Goal: Task Accomplishment & Management: Complete application form

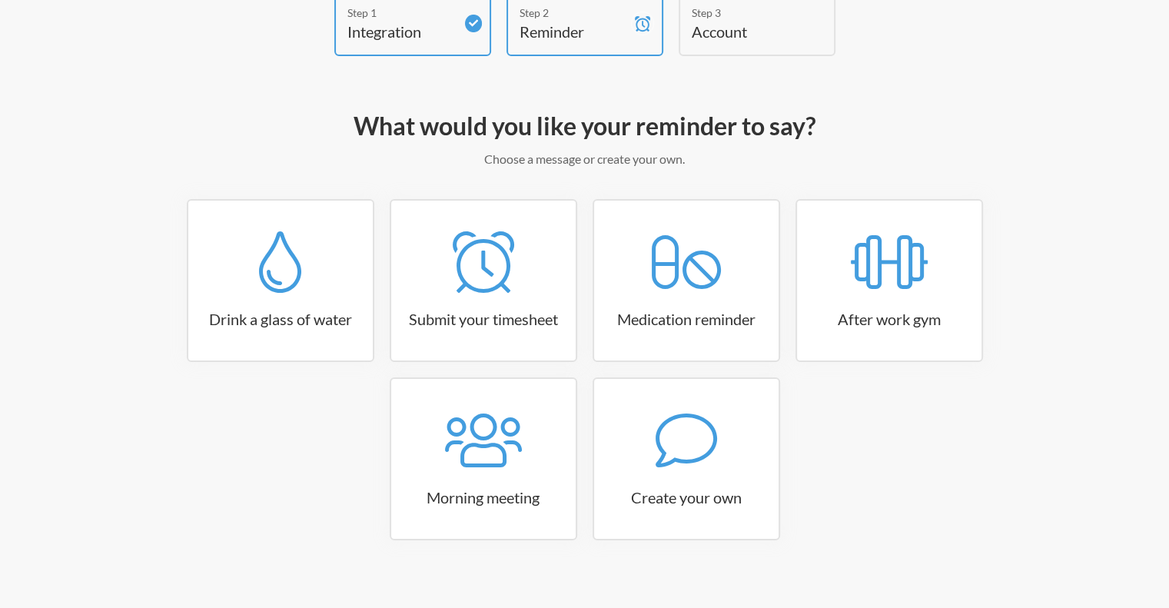
scroll to position [108, 0]
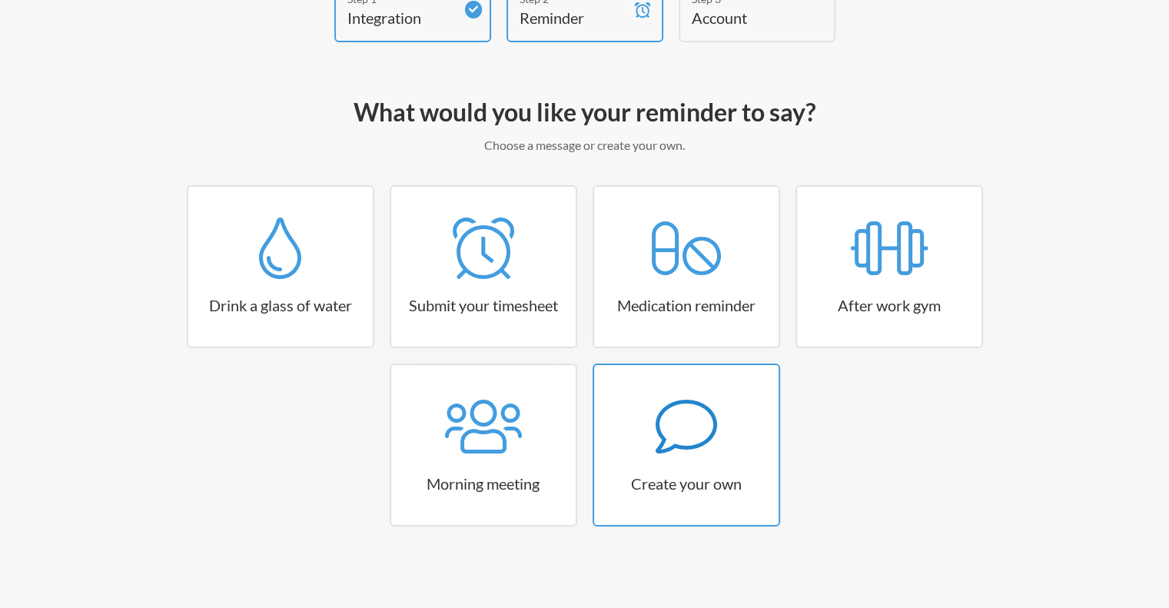
click at [689, 445] on icon at bounding box center [686, 427] width 62 height 54
select select "09:30:00"
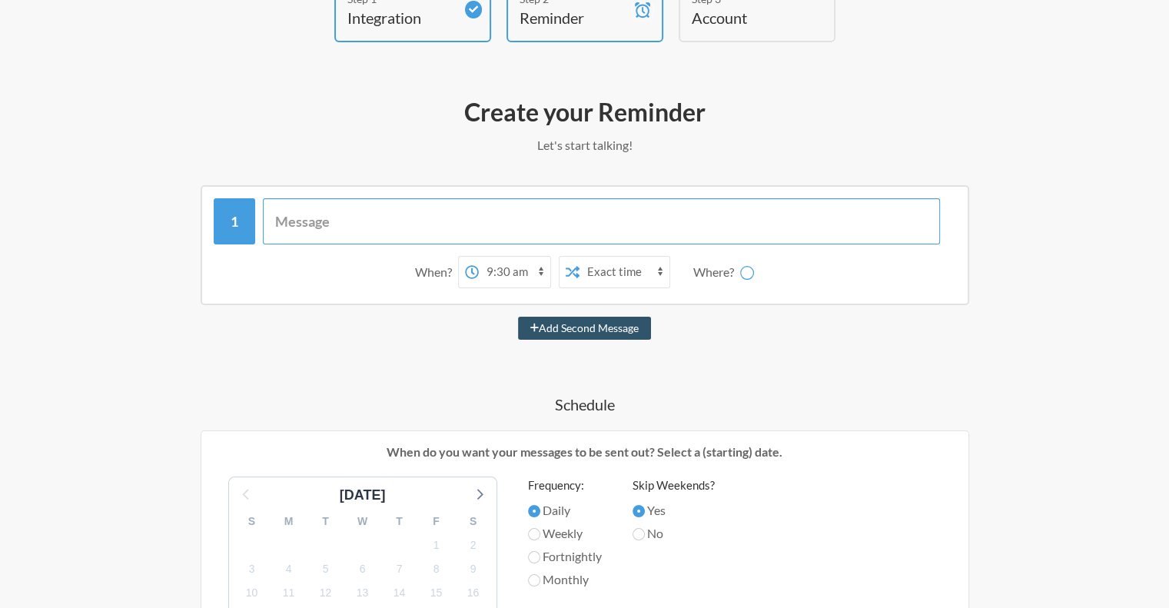
click at [427, 211] on input "text" at bounding box center [601, 221] width 677 height 46
click at [494, 205] on input "text" at bounding box center [601, 221] width 677 height 46
type input "Book break"
click at [530, 275] on select "12:00 am 12:15 am 12:30 am 12:45 am 1:00 am 1:15 am 1:30 am 1:45 am 2:00 am 2:1…" at bounding box center [515, 272] width 72 height 31
click at [517, 271] on select "12:00 am 12:15 am 12:30 am 12:45 am 1:00 am 1:15 am 1:30 am 1:45 am 2:00 am 2:1…" at bounding box center [515, 272] width 72 height 31
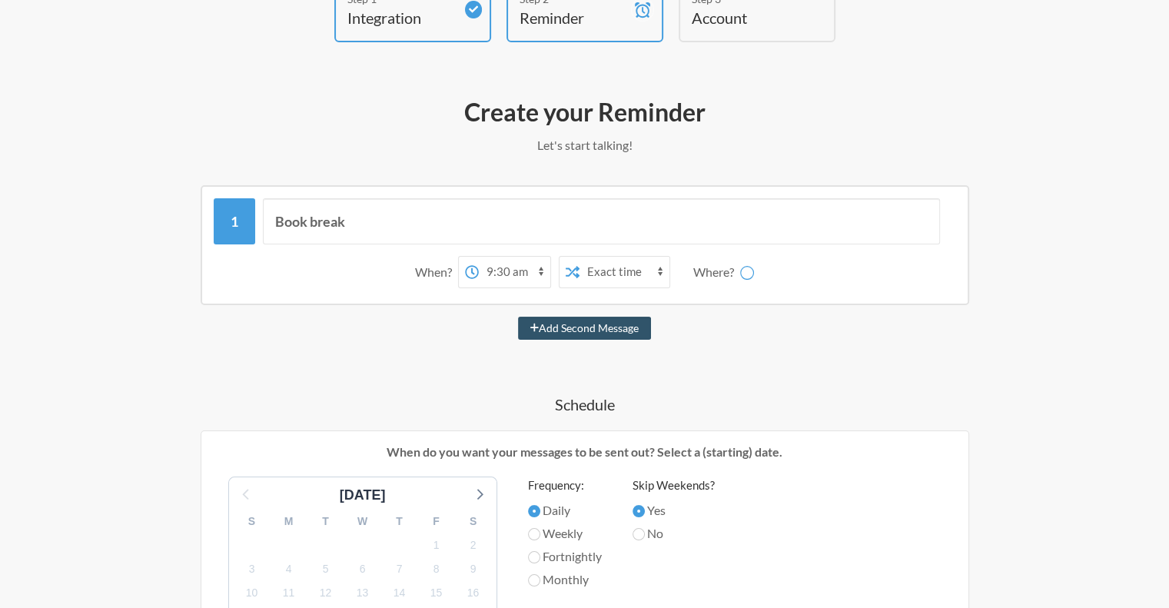
click at [504, 270] on select "12:00 am 12:15 am 12:30 am 12:45 am 1:00 am 1:15 am 1:30 am 1:45 am 2:00 am 2:1…" at bounding box center [515, 272] width 72 height 31
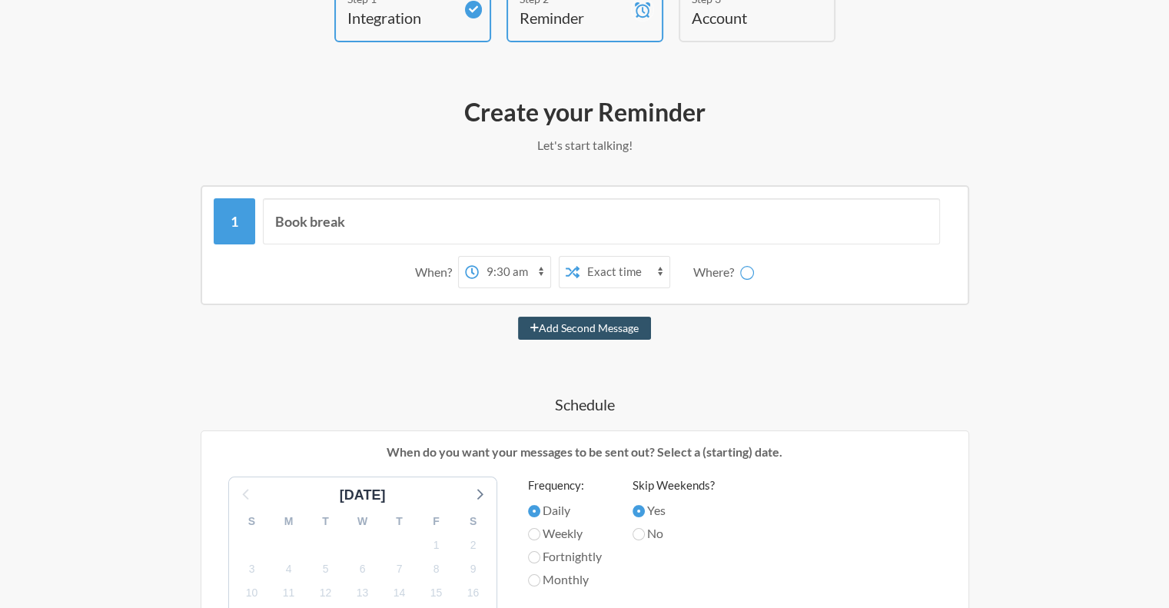
select select "23:45:00"
click at [479, 257] on select "12:00 am 12:15 am 12:30 am 12:45 am 1:00 am 1:15 am 1:30 am 1:45 am 2:00 am 2:1…" at bounding box center [515, 272] width 72 height 31
click at [508, 274] on select "12:00 am 12:15 am 12:30 am 12:45 am 1:00 am 1:15 am 1:30 am 1:45 am 2:00 am 2:1…" at bounding box center [515, 272] width 72 height 31
click at [508, 273] on select "12:00 am 12:15 am 12:30 am 12:45 am 1:00 am 1:15 am 1:30 am 1:45 am 2:00 am 2:1…" at bounding box center [515, 272] width 72 height 31
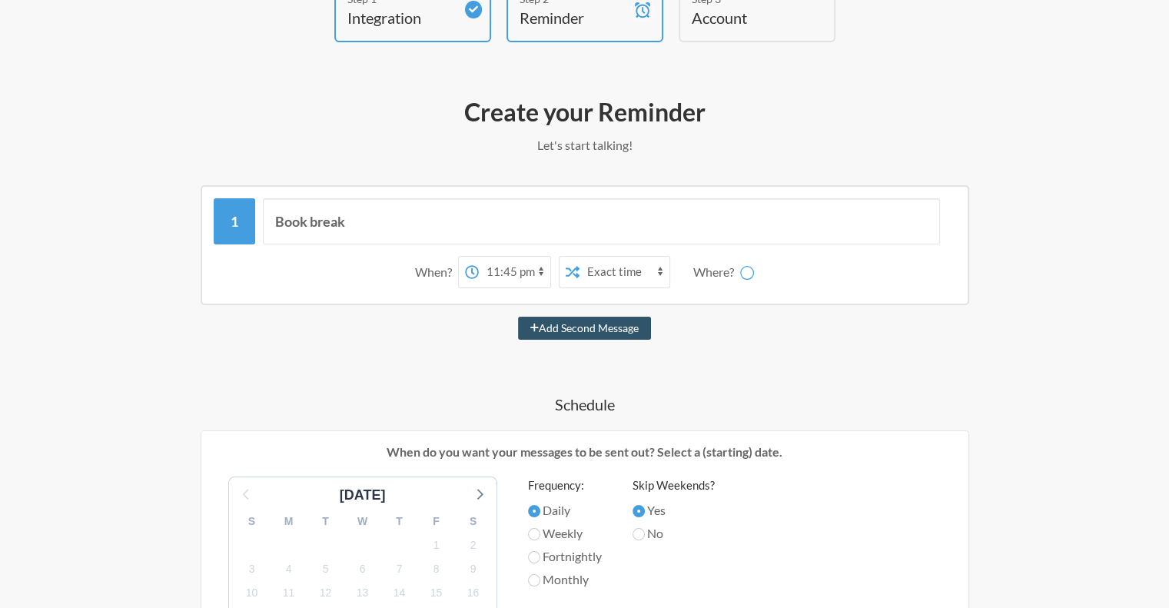
click at [508, 273] on select "12:00 am 12:15 am 12:30 am 12:45 am 1:00 am 1:15 am 1:30 am 1:45 am 2:00 am 2:1…" at bounding box center [515, 272] width 72 height 31
click at [635, 276] on select "Exact time Random time" at bounding box center [625, 272] width 90 height 31
click at [580, 257] on select "Exact time Random time" at bounding box center [625, 272] width 90 height 31
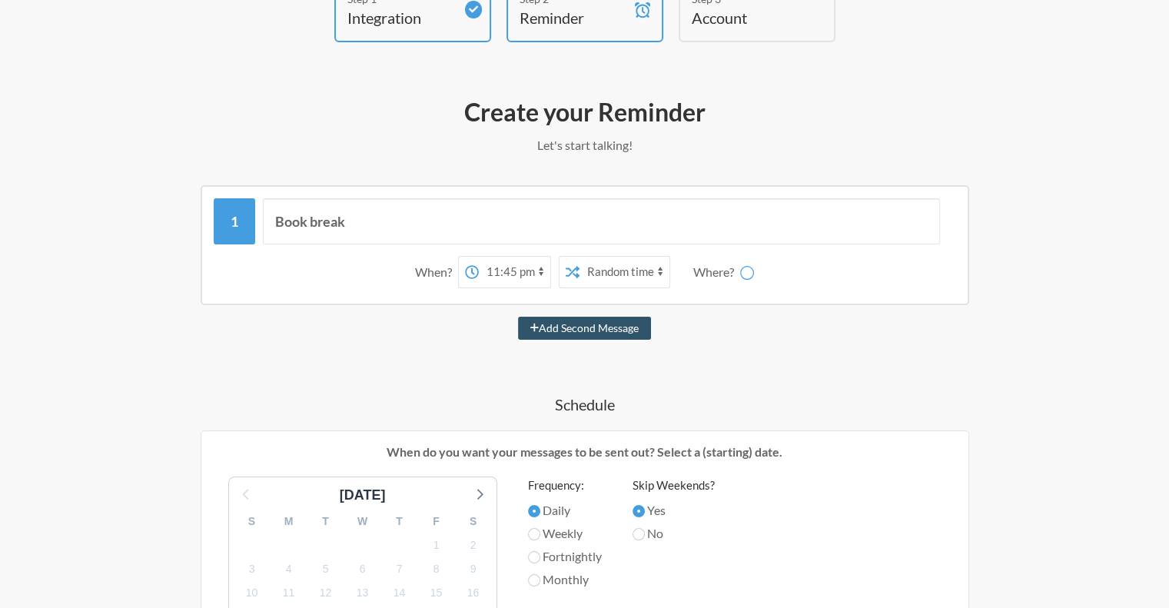
click at [526, 267] on select "12:00 am 12:15 am 12:30 am 12:45 am 1:00 am 1:15 am 1:30 am 1:45 am 2:00 am 2:1…" at bounding box center [515, 272] width 72 height 31
click at [607, 269] on select "Exact time Random time" at bounding box center [625, 272] width 90 height 31
select select "false"
click at [580, 257] on select "Exact time Random time" at bounding box center [625, 272] width 90 height 31
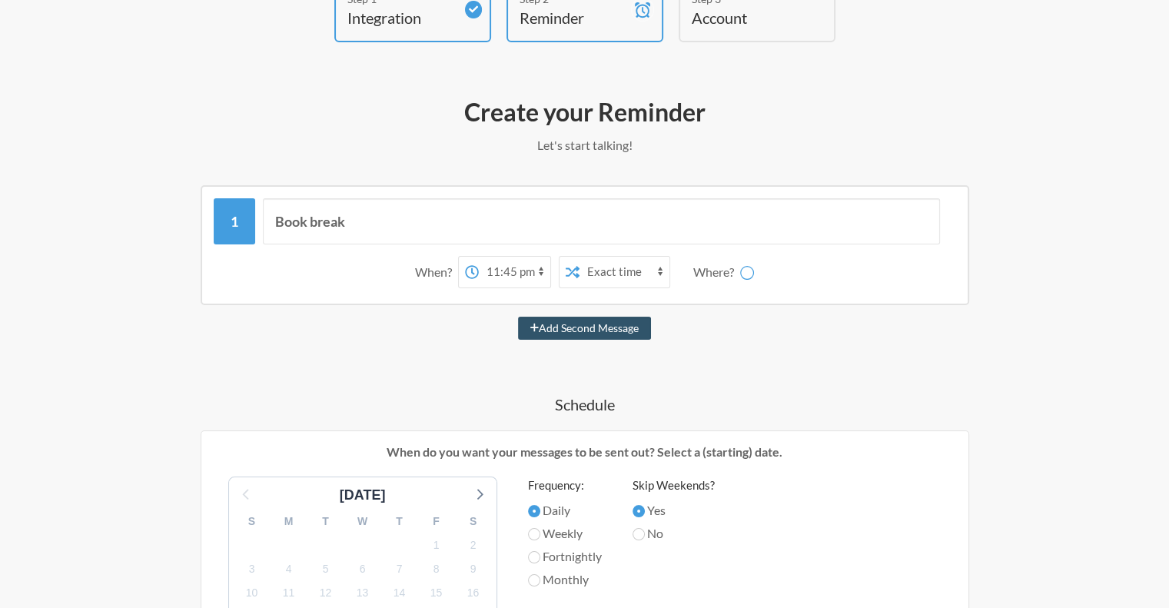
scroll to position [338, 0]
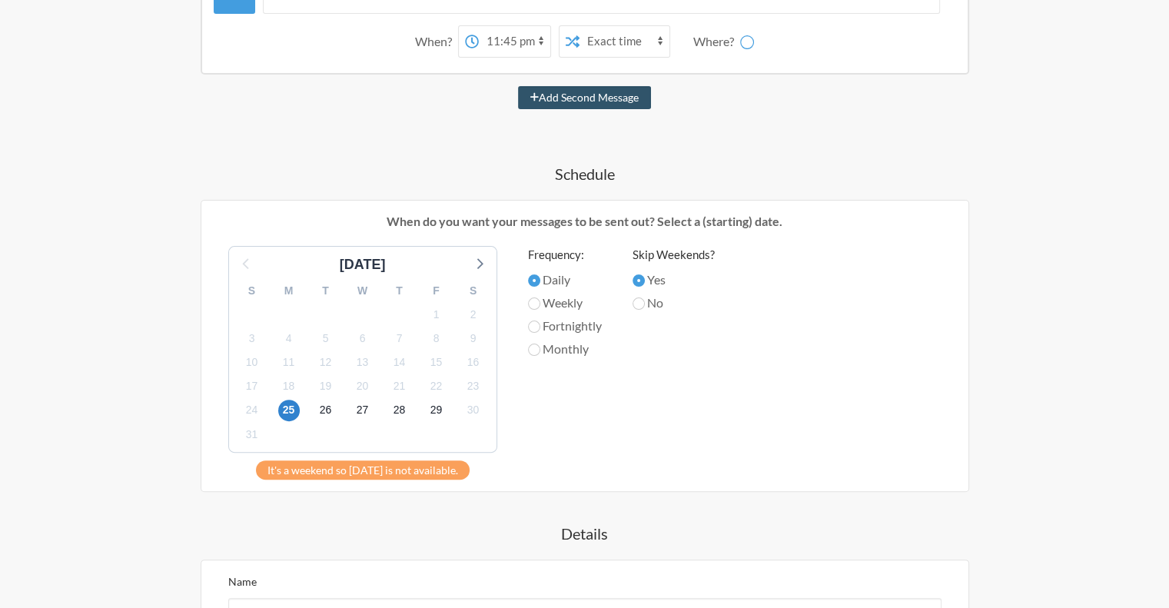
click at [554, 289] on div "Daily" at bounding box center [565, 282] width 74 height 23
click at [657, 303] on label "No" at bounding box center [674, 303] width 82 height 18
click at [645, 303] on input "No" at bounding box center [639, 304] width 12 height 12
radio input "true"
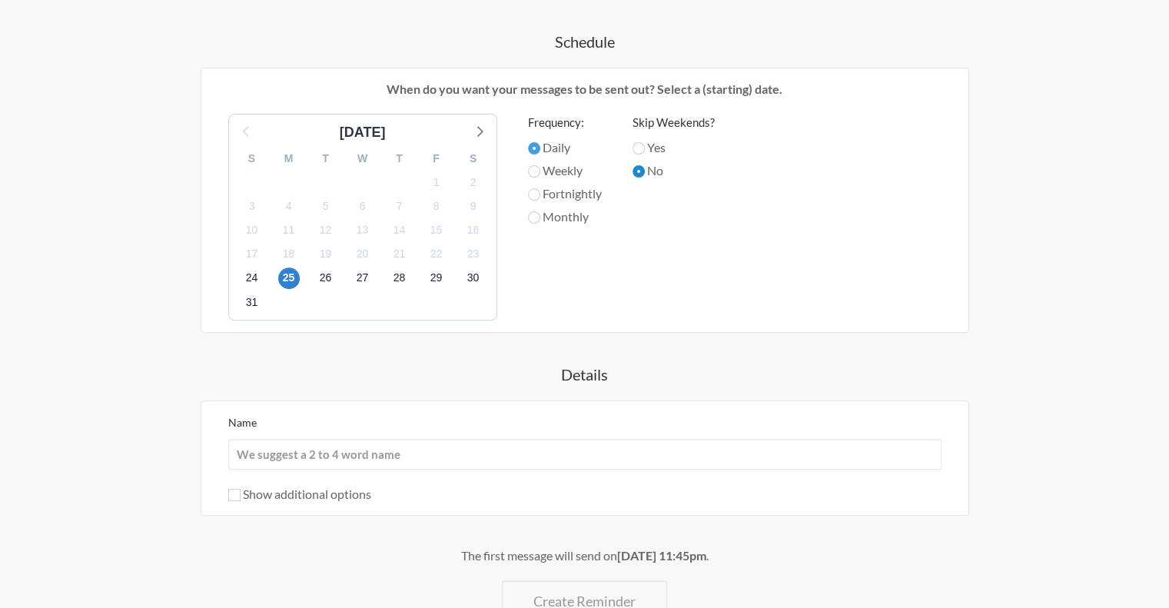
scroll to position [574, 0]
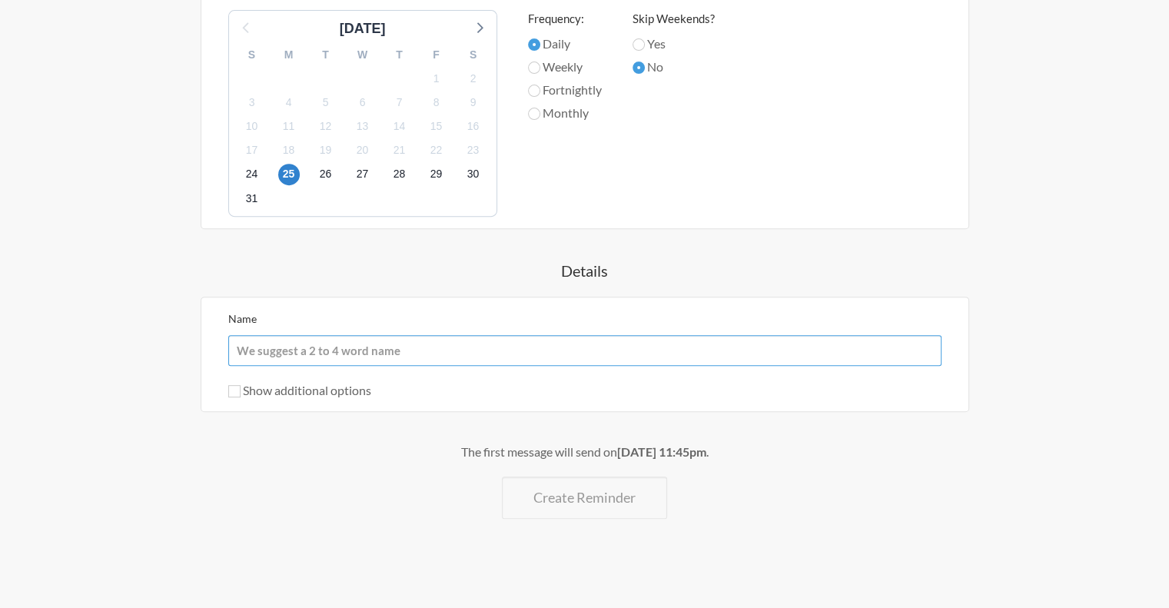
click at [638, 344] on input "Name" at bounding box center [584, 350] width 713 height 31
type input "[PERSON_NAME]"
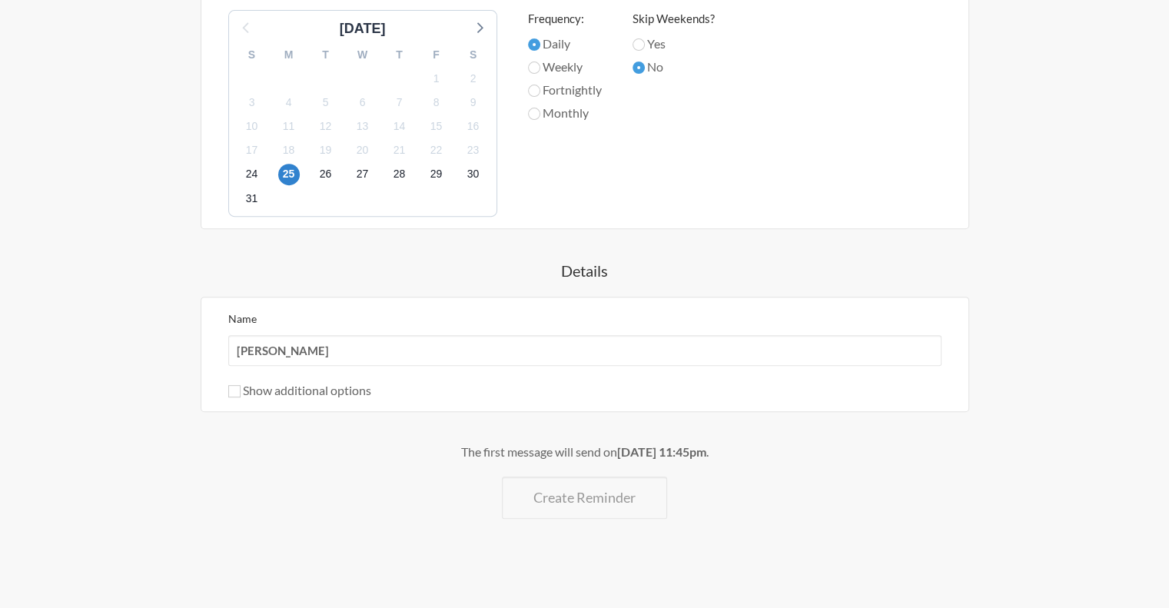
click at [351, 390] on label "Show additional options" at bounding box center [299, 390] width 143 height 15
click at [241, 390] on input "Show additional options" at bounding box center [234, 391] width 12 height 12
checkbox input "true"
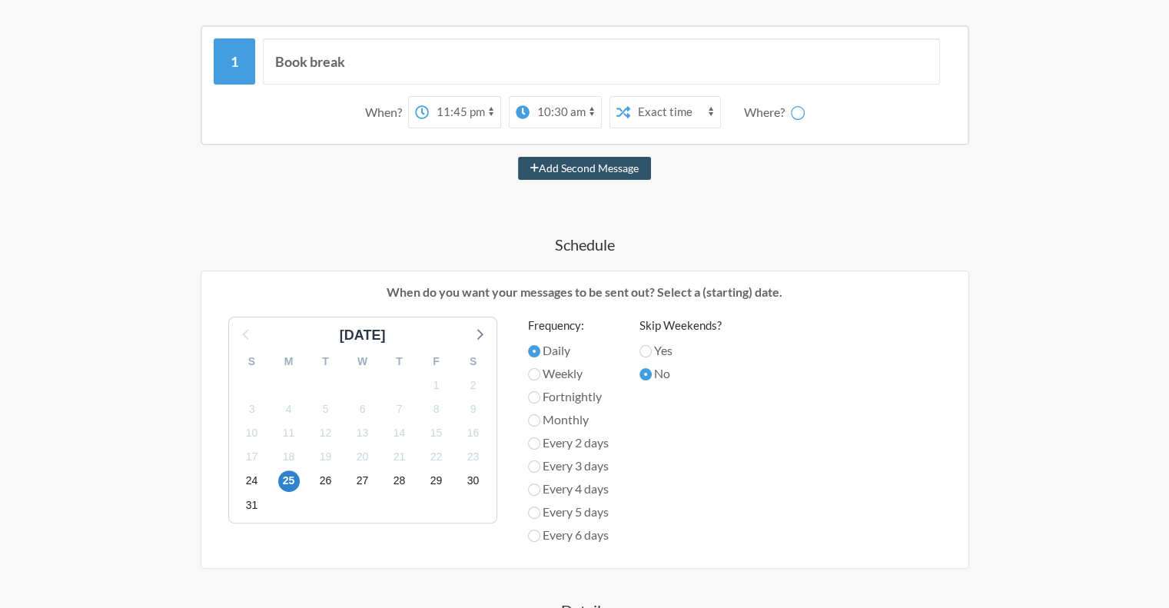
scroll to position [267, 0]
click at [554, 115] on select "12:00 am 12:15 am 12:30 am 12:45 am 1:00 am 1:15 am 1:30 am 1:45 am 2:00 am 2:1…" at bounding box center [566, 113] width 72 height 31
click at [494, 118] on select "12:00 am 12:15 am 12:30 am 12:45 am 1:00 am 1:15 am 1:30 am 1:45 am 2:00 am 2:1…" at bounding box center [465, 113] width 72 height 31
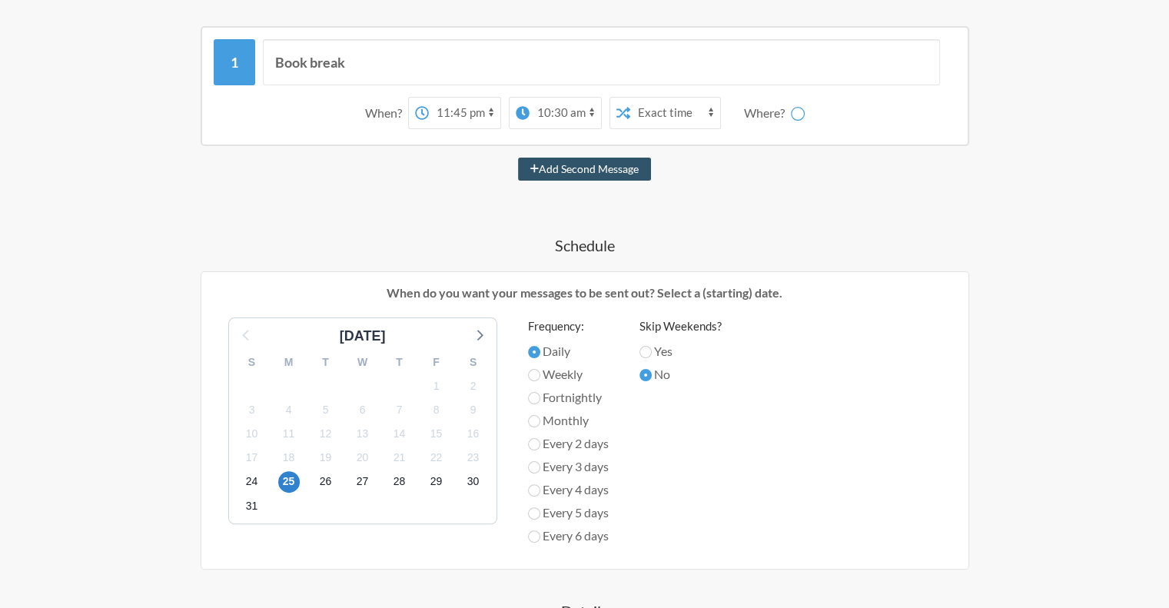
click at [595, 116] on select "12:00 am 12:15 am 12:30 am 12:45 am 1:00 am 1:15 am 1:30 am 1:45 am 2:00 am 2:1…" at bounding box center [566, 113] width 72 height 31
select select "23:45:00"
click at [530, 98] on select "12:00 am 12:15 am 12:30 am 12:45 am 1:00 am 1:15 am 1:30 am 1:45 am 2:00 am 2:1…" at bounding box center [566, 113] width 72 height 31
click at [557, 108] on select "12:00 am 12:15 am 12:30 am 12:45 am 1:00 am 1:15 am 1:30 am 1:45 am 2:00 am 2:1…" at bounding box center [541, 113] width 72 height 31
click at [806, 190] on div "Book break When? 12:00 am 12:15 am 12:30 am 12:45 am 1:00 am 1:15 am 1:30 am 1:…" at bounding box center [585, 475] width 892 height 899
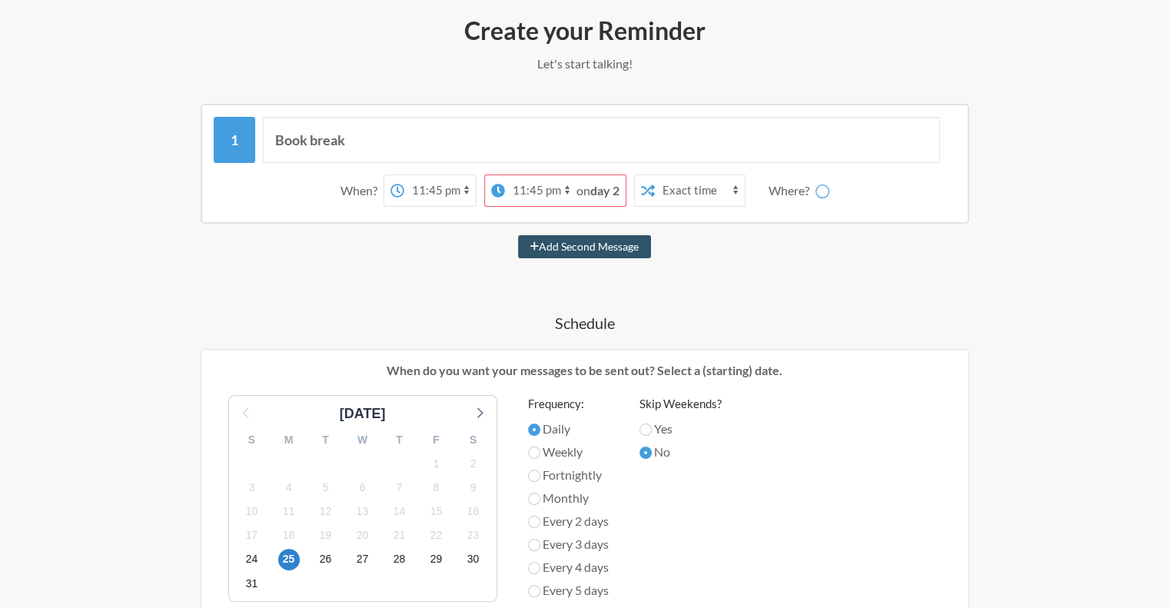
scroll to position [0, 0]
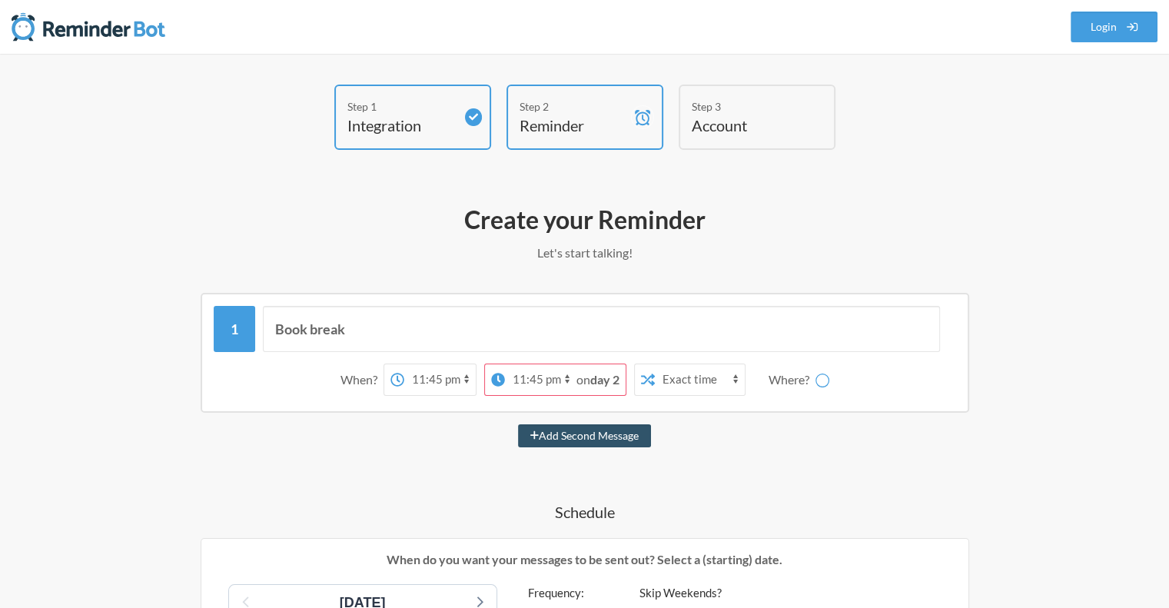
click at [723, 117] on h4 "Account" at bounding box center [746, 126] width 108 height 22
click at [609, 120] on h4 "Reminder" at bounding box center [574, 126] width 108 height 22
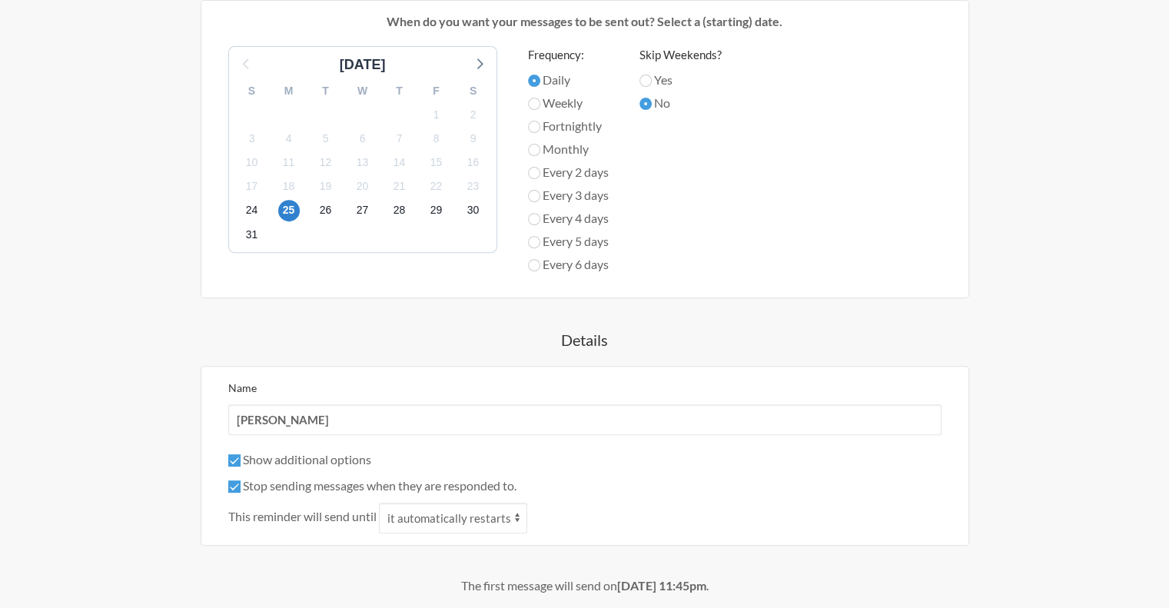
scroll to position [673, 0]
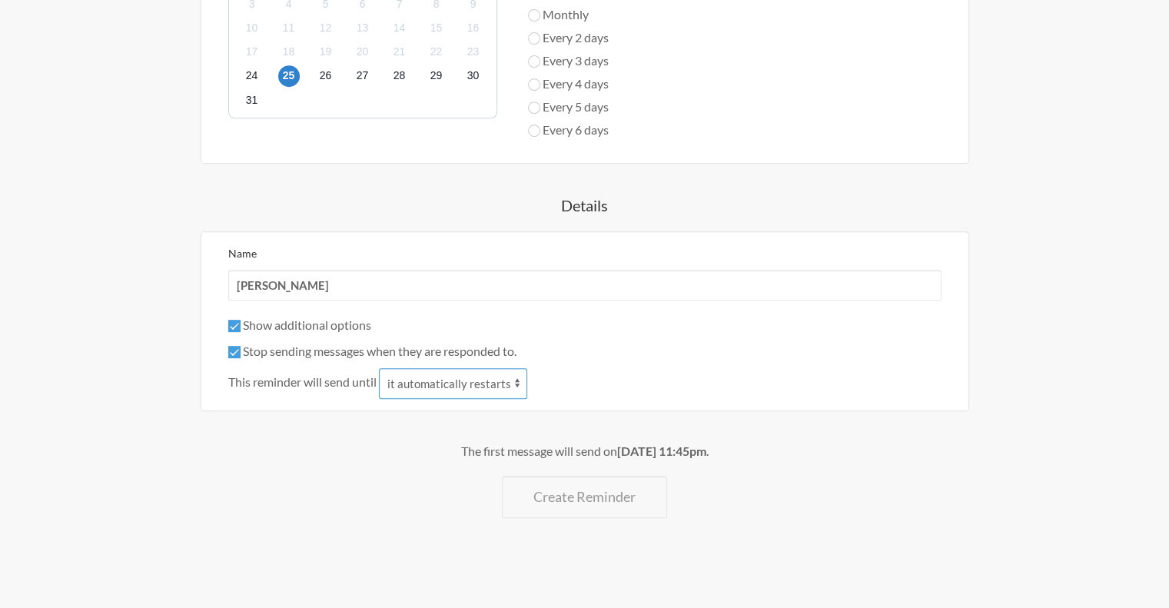
click at [482, 385] on select "it automatically restarts it is replied to" at bounding box center [453, 383] width 148 height 31
select select "1"
click at [381, 368] on select "it automatically restarts it is replied to" at bounding box center [453, 383] width 148 height 31
drag, startPoint x: 454, startPoint y: 463, endPoint x: 720, endPoint y: 470, distance: 266.1
click at [720, 470] on div "The first message will send on [DATE] 11:45pm . Create Reminder" at bounding box center [585, 480] width 892 height 76
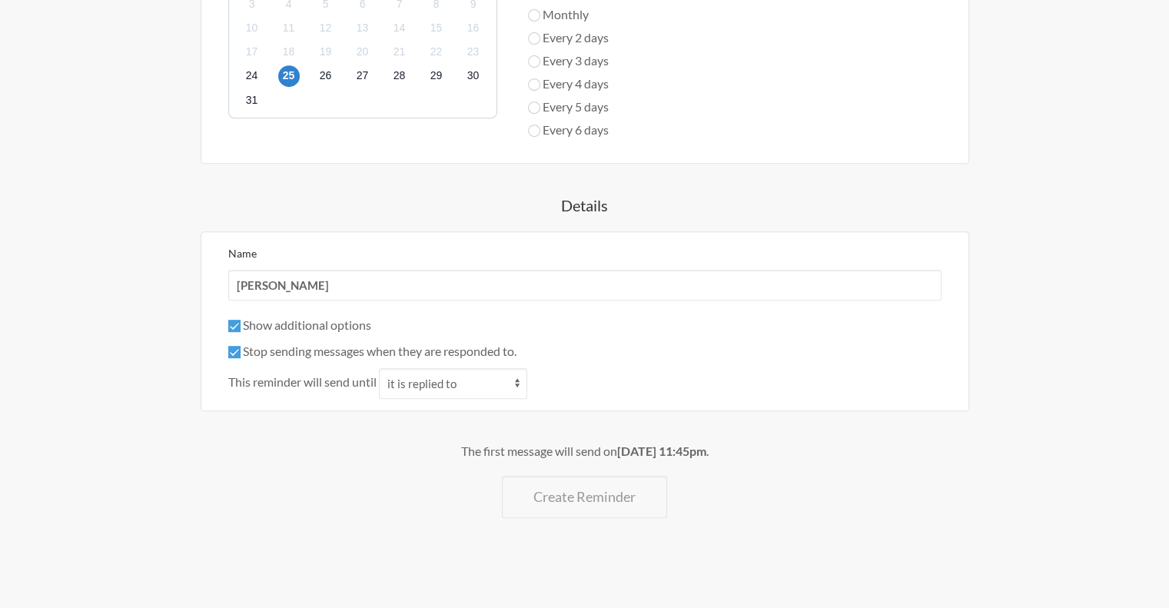
click at [720, 470] on div "The first message will send on [DATE] 11:45pm . Create Reminder" at bounding box center [585, 480] width 892 height 76
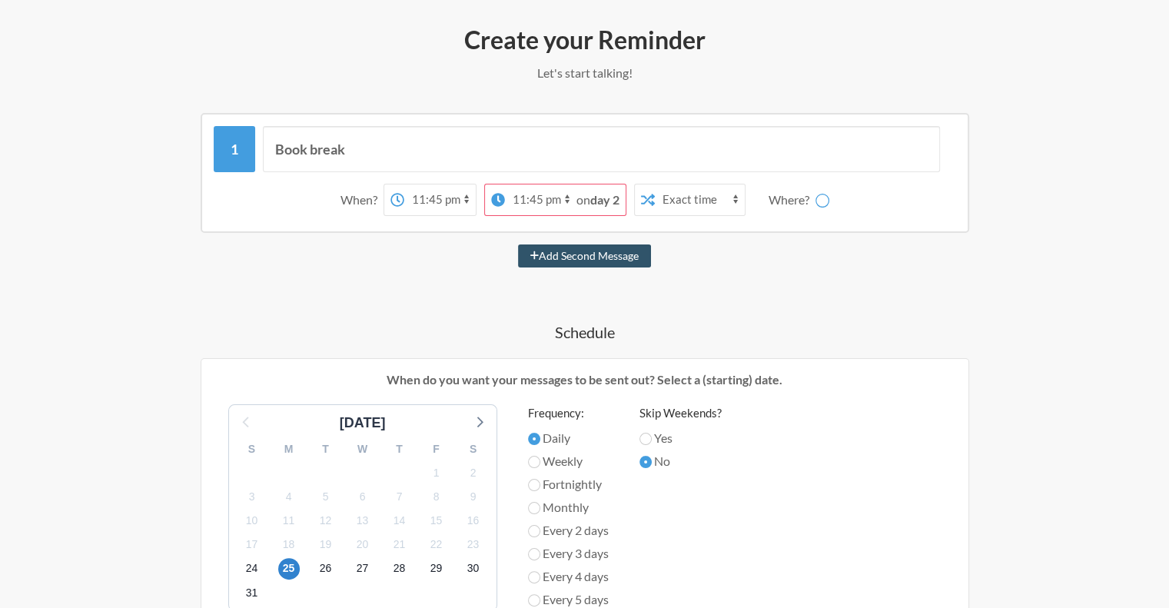
scroll to position [135, 0]
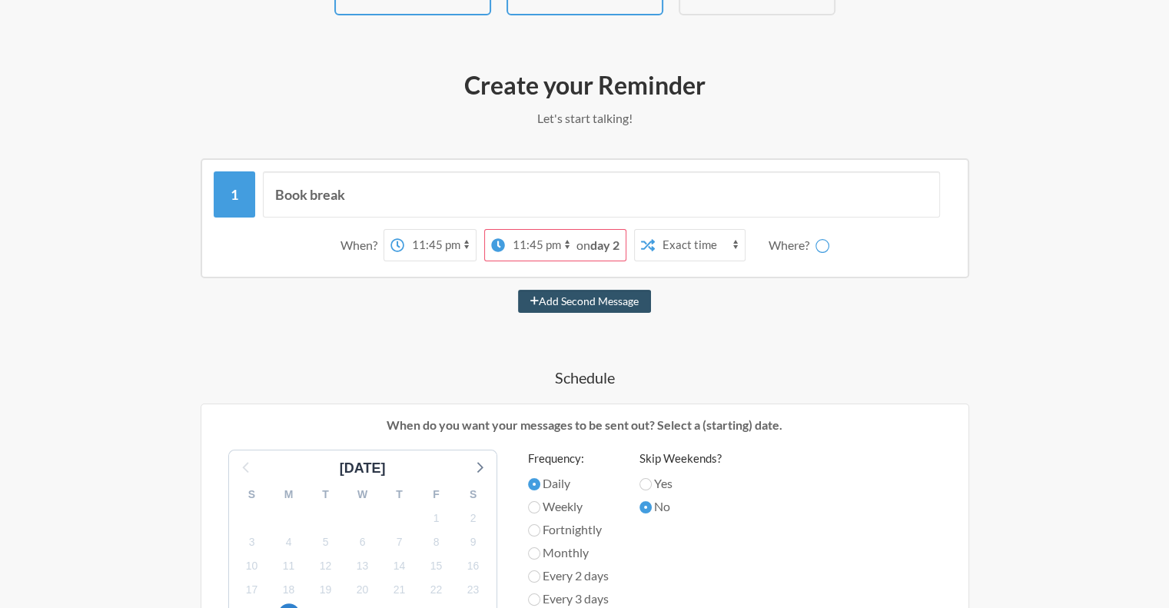
click at [778, 239] on div "Where?" at bounding box center [792, 245] width 47 height 32
click at [846, 245] on div "When? 12:00 am 12:15 am 12:30 am 12:45 am 1:00 am 1:15 am 1:30 am 1:45 am 2:00 …" at bounding box center [585, 245] width 743 height 48
click at [830, 290] on div "Add Second Message" at bounding box center [585, 301] width 892 height 23
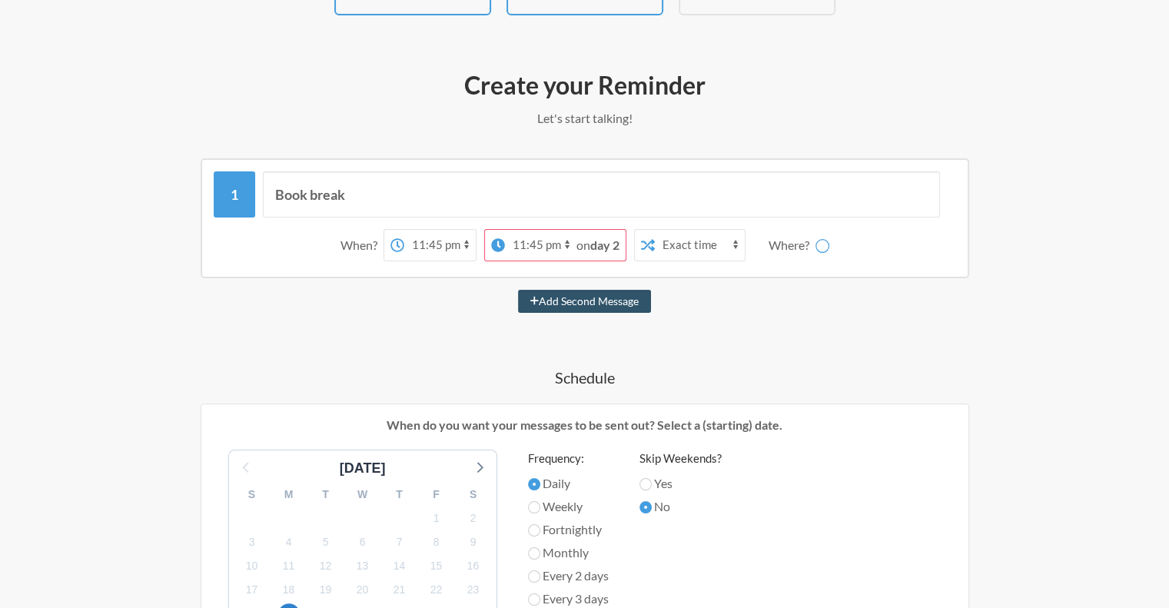
click at [448, 244] on select "12:00 am 12:15 am 12:30 am 12:45 am 1:00 am 1:15 am 1:30 am 1:45 am 2:00 am 2:1…" at bounding box center [440, 245] width 72 height 31
click at [593, 245] on strong "day 2" at bounding box center [604, 245] width 29 height 15
drag, startPoint x: 593, startPoint y: 245, endPoint x: 604, endPoint y: 244, distance: 11.6
click at [594, 245] on strong "day 2" at bounding box center [604, 245] width 29 height 15
click at [604, 244] on strong "day 2" at bounding box center [604, 245] width 29 height 15
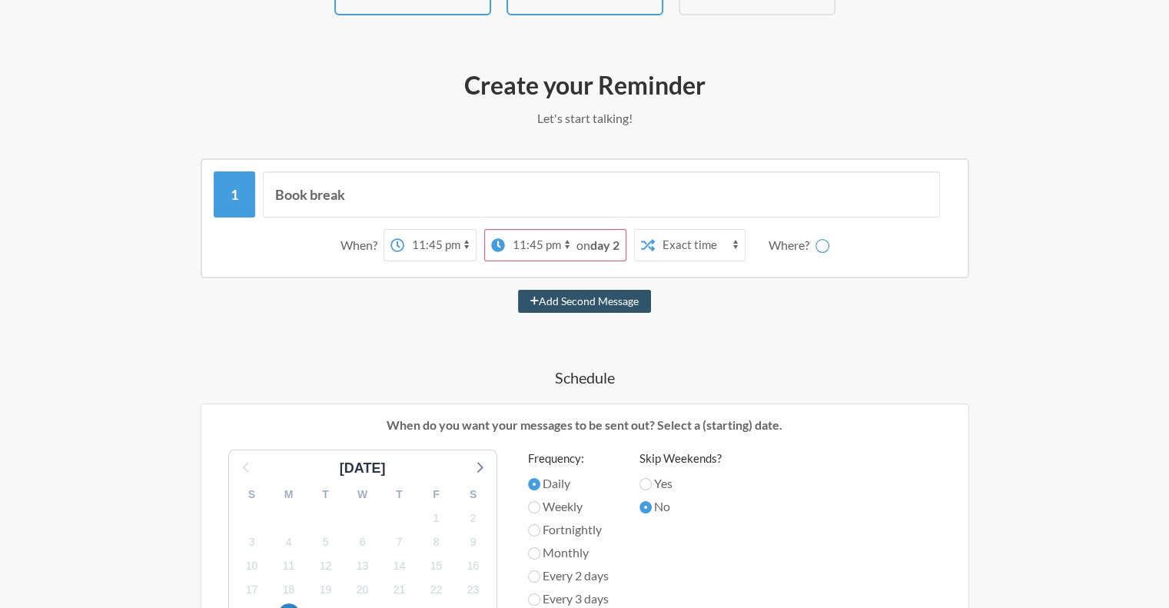
click at [550, 247] on select "12:00 am 12:15 am 12:30 am 12:45 am 1:00 am 1:15 am 1:30 am 1:45 am 2:00 am 2:1…" at bounding box center [541, 245] width 72 height 31
select select "23:30:00"
click at [505, 230] on select "12:00 am 12:15 am 12:30 am 12:45 am 1:00 am 1:15 am 1:30 am 1:45 am 2:00 am 2:1…" at bounding box center [541, 245] width 72 height 31
click at [717, 348] on div "Book break When? 12:00 am 12:15 am 12:30 am 12:45 am 1:00 am 1:15 am 1:30 am 1:…" at bounding box center [585, 607] width 892 height 899
click at [541, 258] on select "12:00 am 12:15 am 12:30 am 12:45 am 1:00 am 1:15 am 1:30 am 1:45 am 2:00 am 2:1…" at bounding box center [541, 245] width 72 height 31
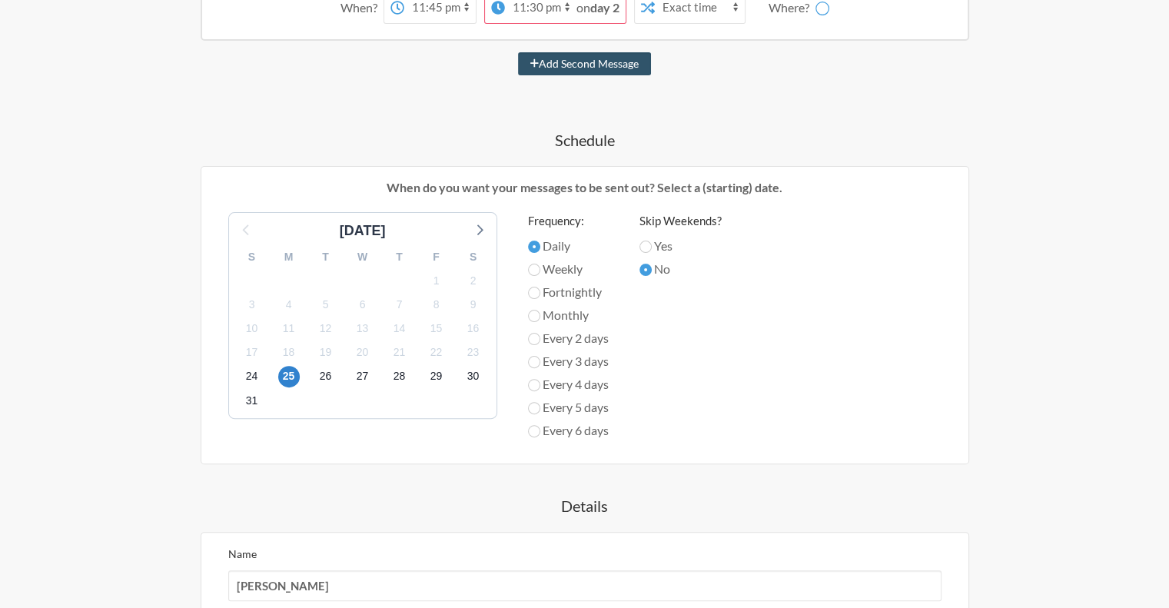
scroll to position [673, 0]
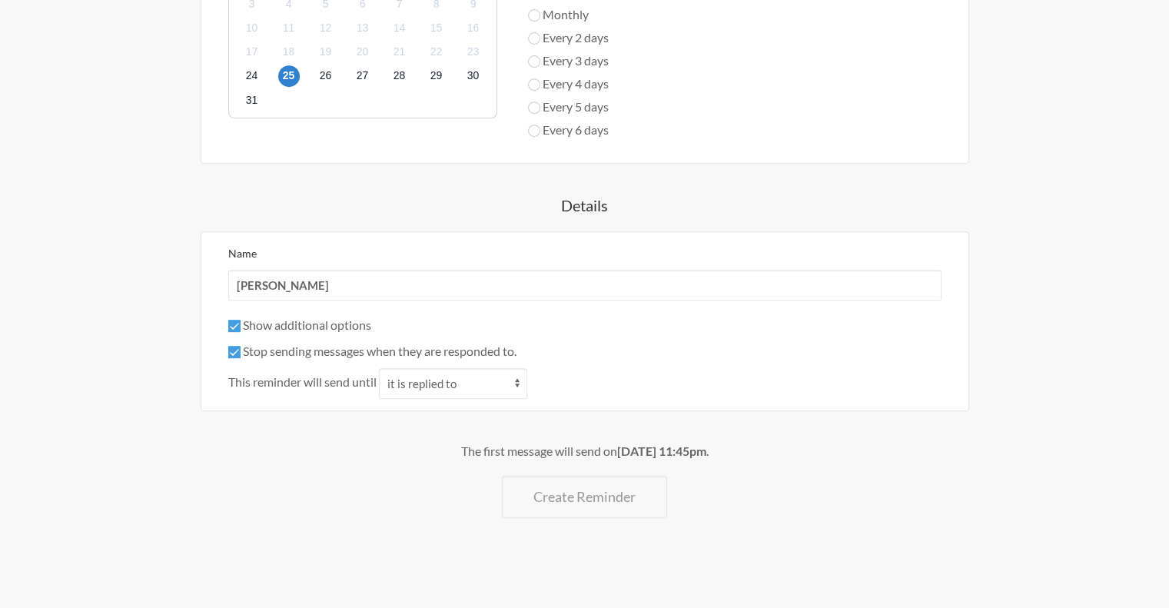
click at [305, 325] on label "Show additional options" at bounding box center [299, 325] width 143 height 15
click at [241, 325] on input "Show additional options" at bounding box center [234, 326] width 12 height 12
checkbox input "false"
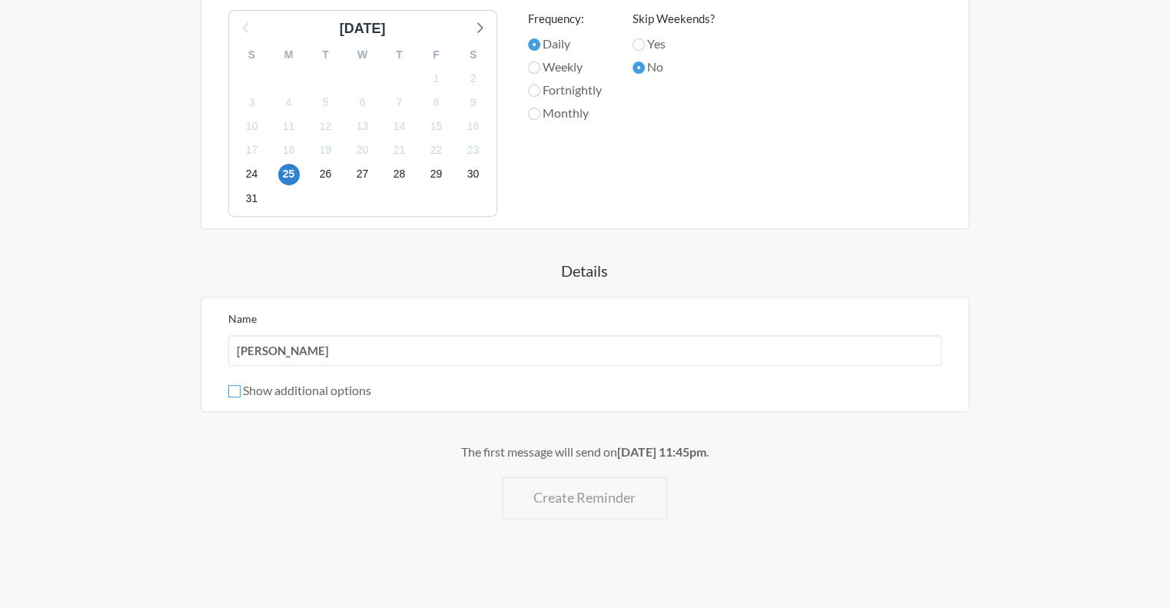
scroll to position [267, 0]
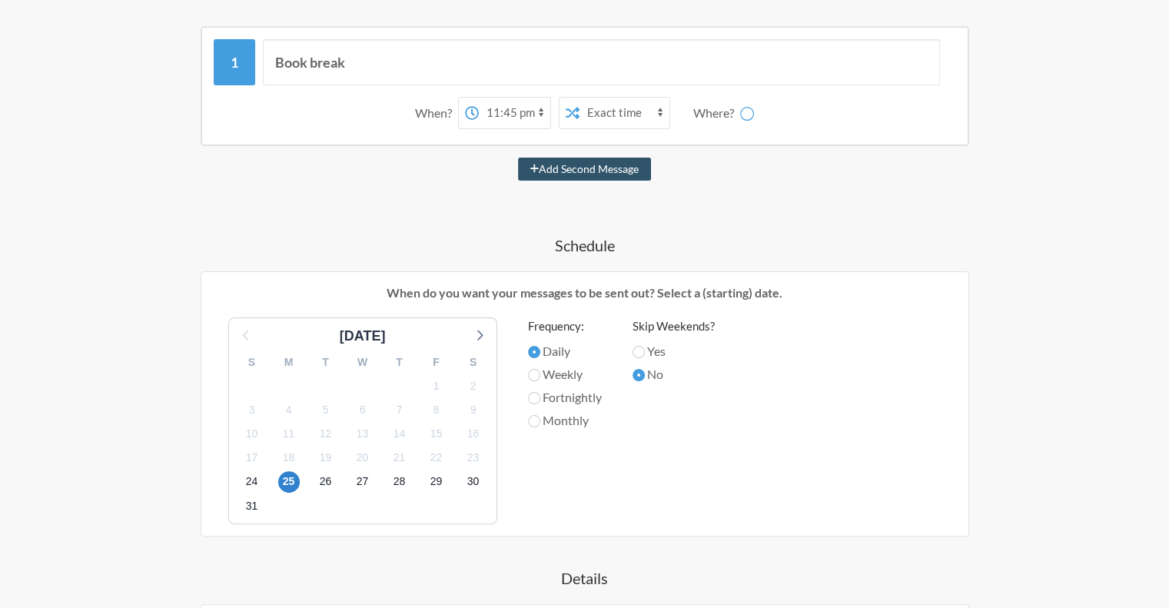
click at [617, 115] on select "Exact time Random time" at bounding box center [625, 113] width 90 height 31
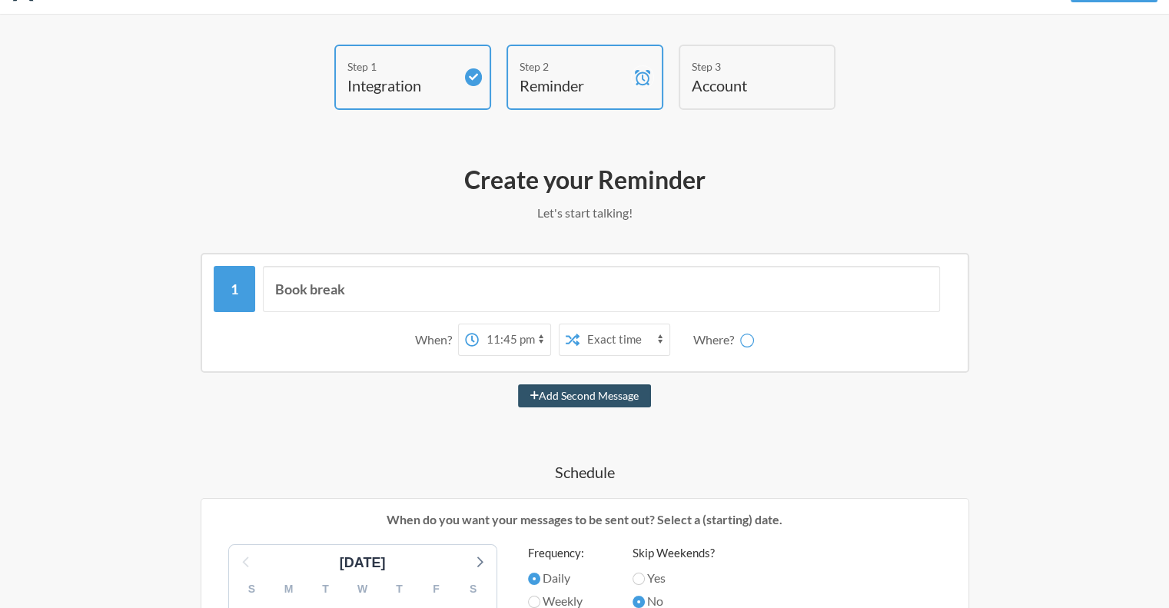
scroll to position [0, 0]
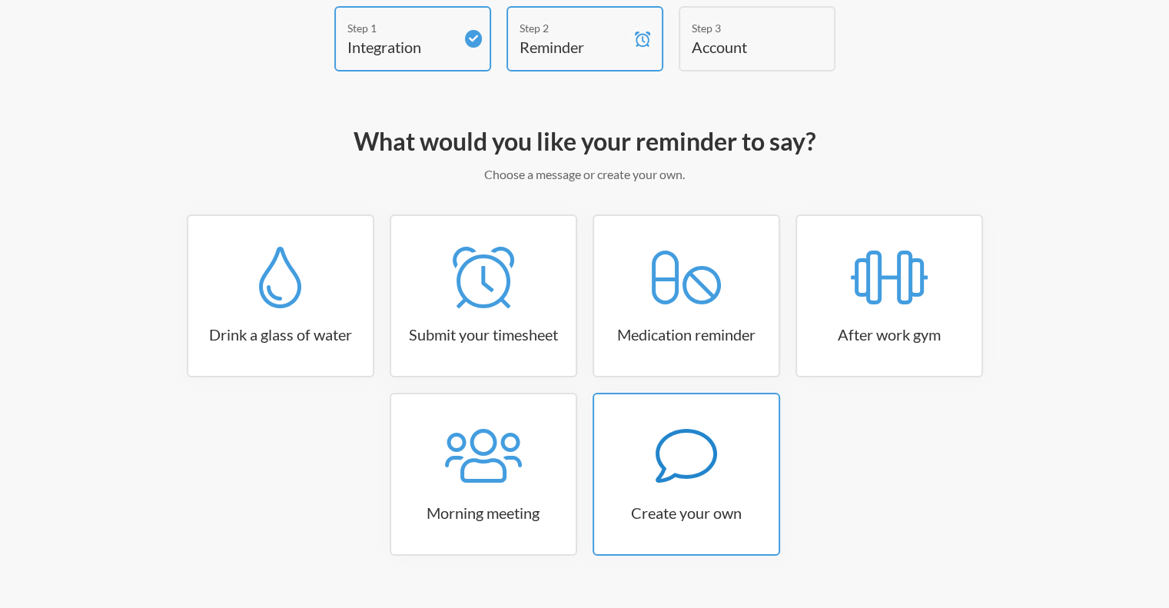
scroll to position [108, 0]
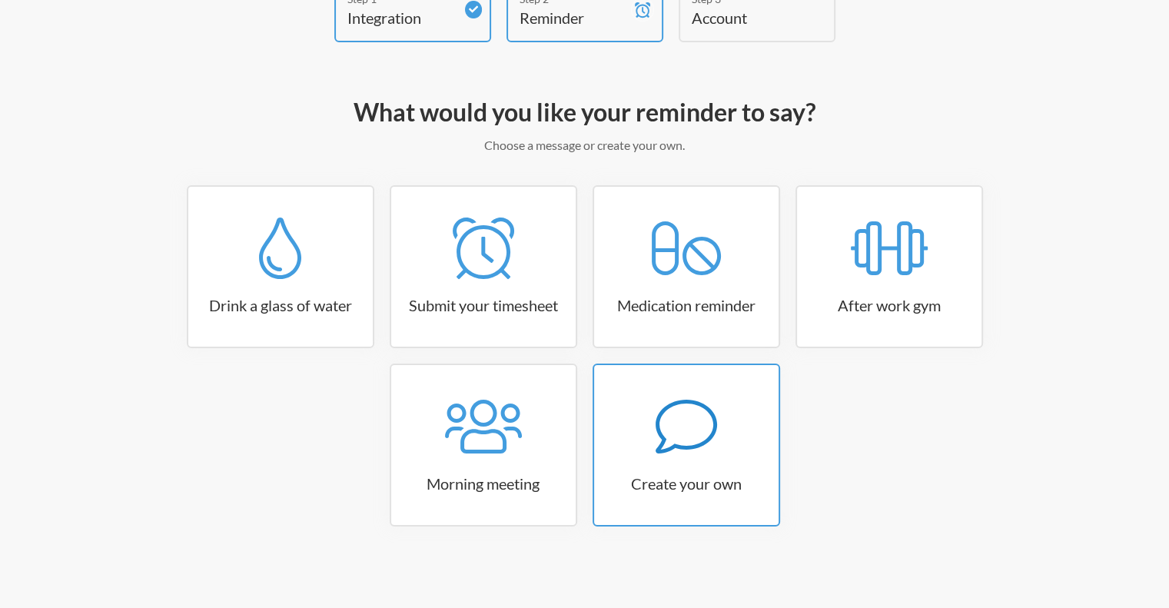
click at [723, 415] on div at bounding box center [686, 427] width 185 height 62
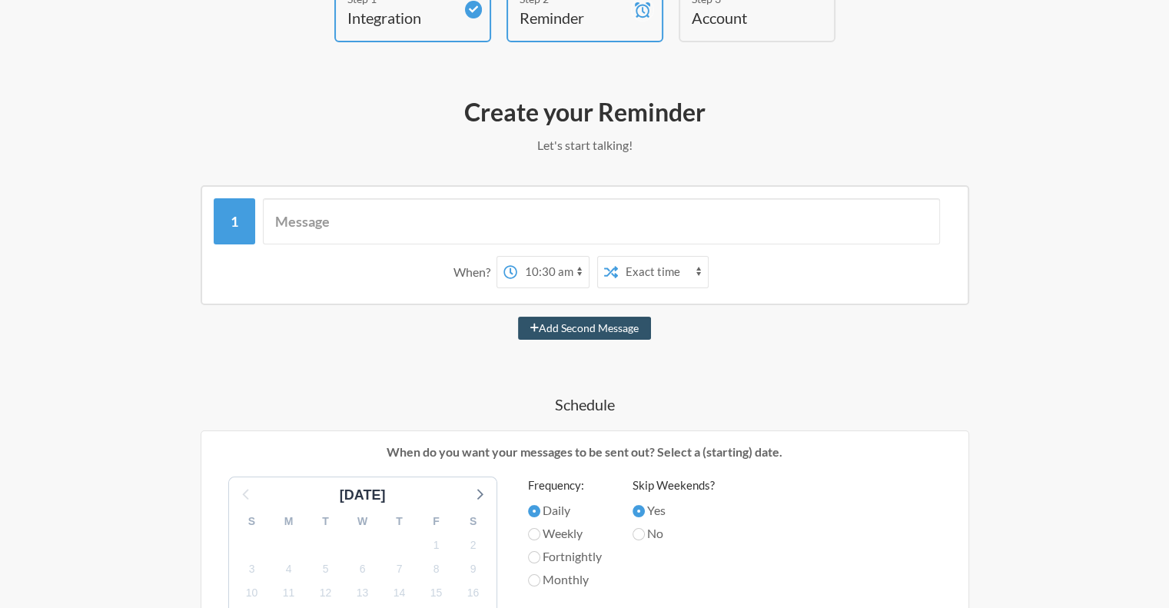
click at [566, 271] on select "12:00 am 12:15 am 12:30 am 12:45 am 1:00 am 1:15 am 1:30 am 1:45 am 2:00 am 2:1…" at bounding box center [553, 272] width 72 height 31
select select "23:45:00"
click at [479, 257] on select "12:00 am 12:15 am 12:30 am 12:45 am 1:00 am 1:15 am 1:30 am 1:45 am 2:00 am 2:1…" at bounding box center [515, 272] width 72 height 31
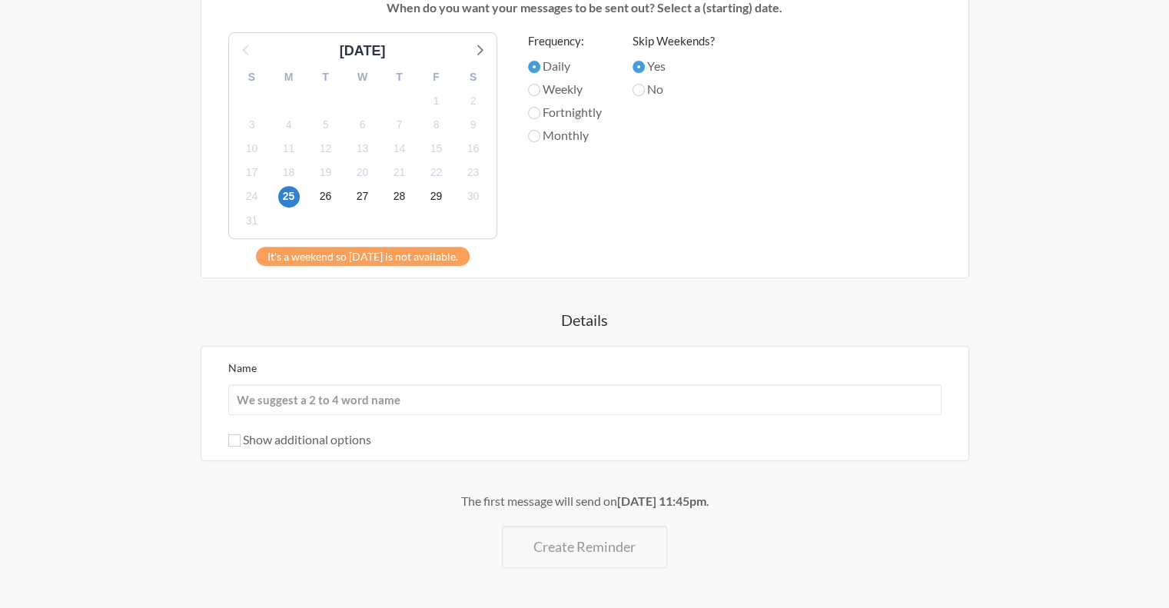
scroll to position [525, 0]
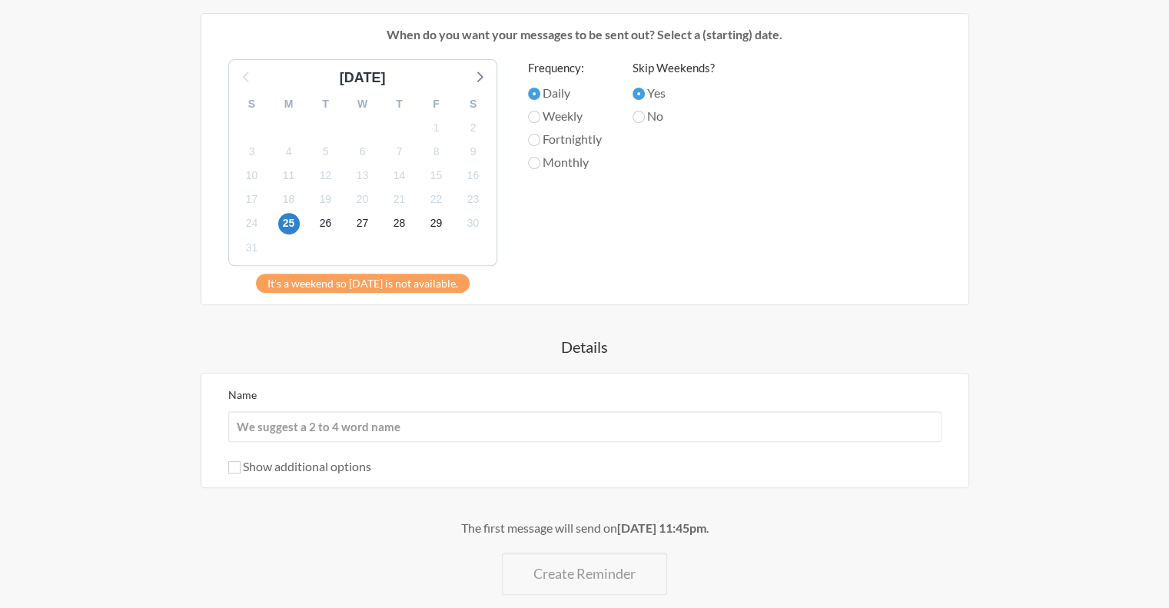
click at [649, 115] on label "No" at bounding box center [674, 116] width 82 height 18
click at [645, 115] on input "No" at bounding box center [639, 117] width 12 height 12
radio input "true"
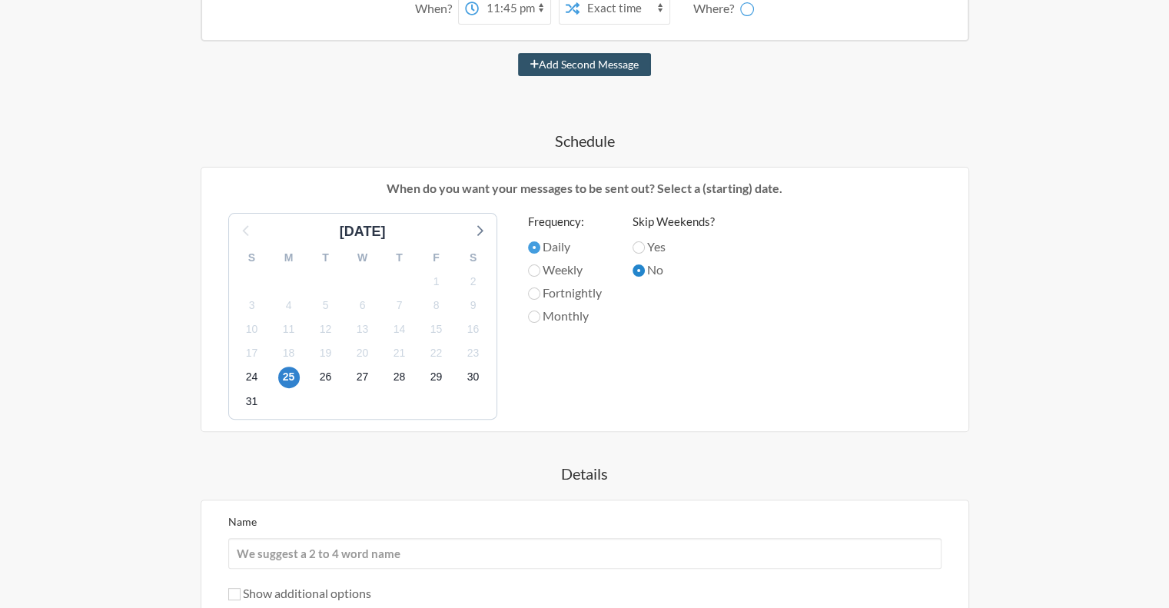
scroll to position [574, 0]
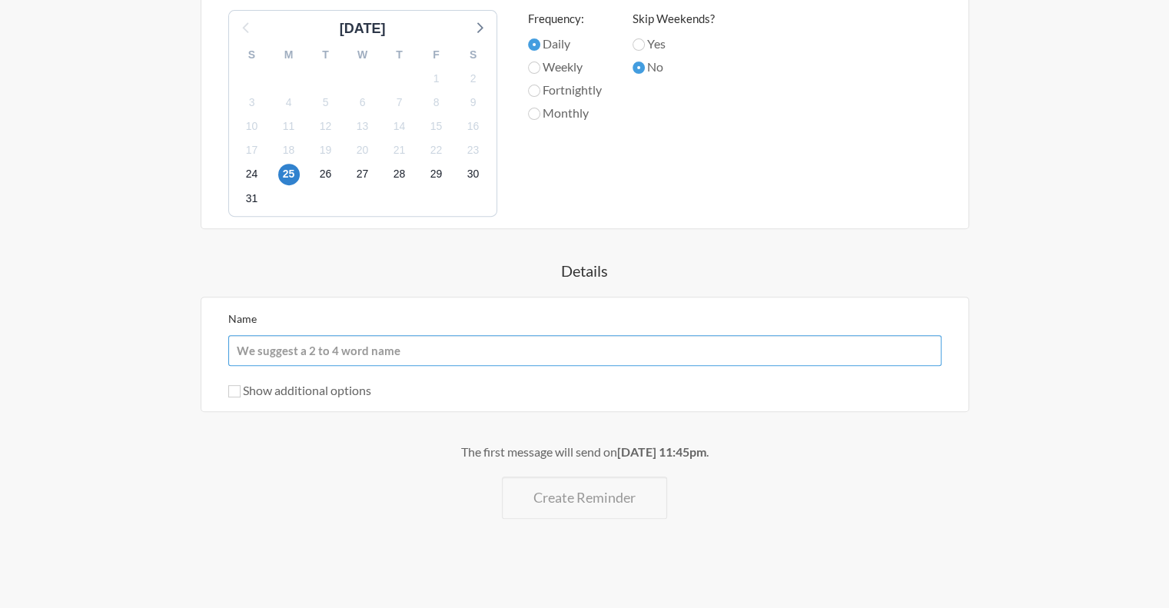
click at [327, 347] on input "Name" at bounding box center [584, 350] width 713 height 31
type input "Munnuzza"
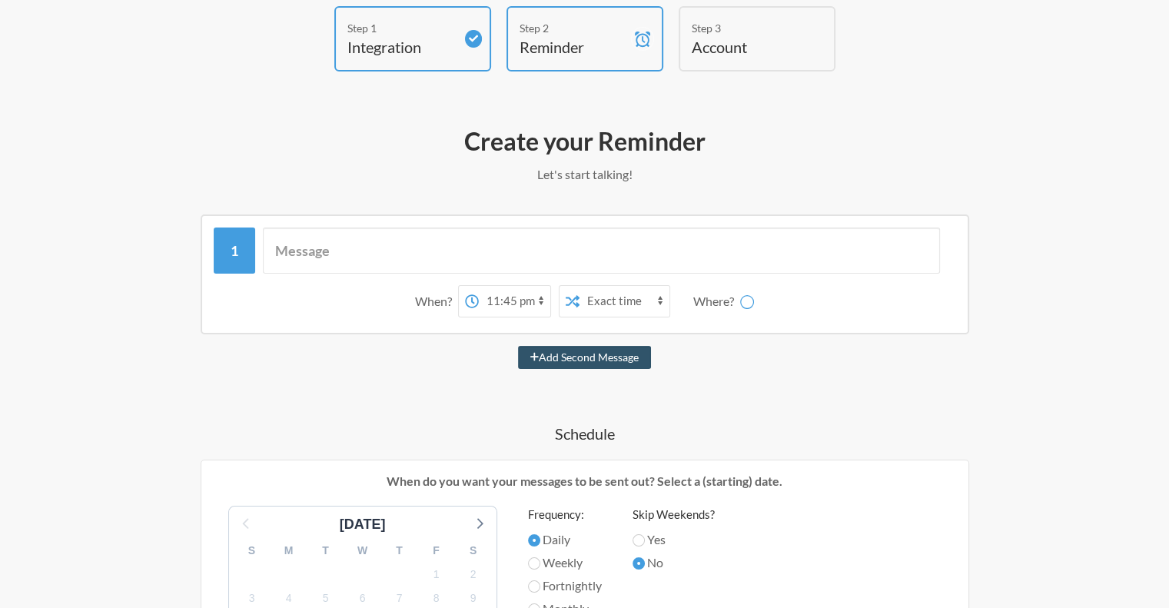
scroll to position [0, 0]
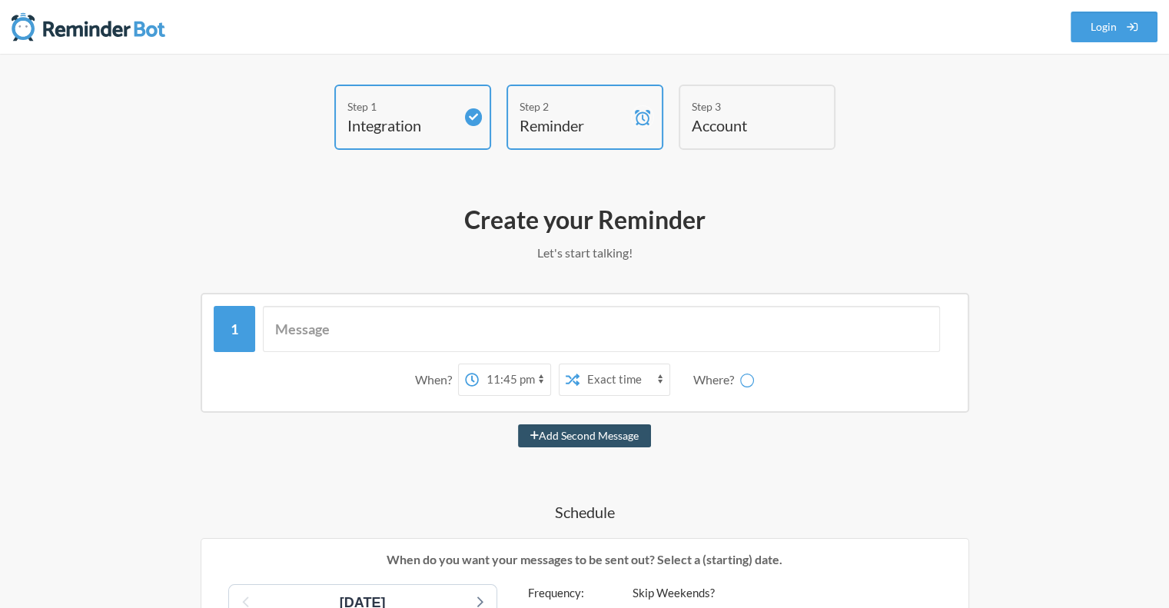
click at [760, 384] on div "When? 12:00 am 12:15 am 12:30 am 12:45 am 1:00 am 1:15 am 1:30 am 1:45 am 2:00 …" at bounding box center [585, 380] width 743 height 48
click at [290, 439] on div "Add Second Message" at bounding box center [585, 435] width 892 height 23
click at [732, 137] on div "Step 3 Account" at bounding box center [757, 117] width 157 height 65
click at [1118, 27] on link "Login" at bounding box center [1115, 27] width 88 height 31
